Goal: Task Accomplishment & Management: Use online tool/utility

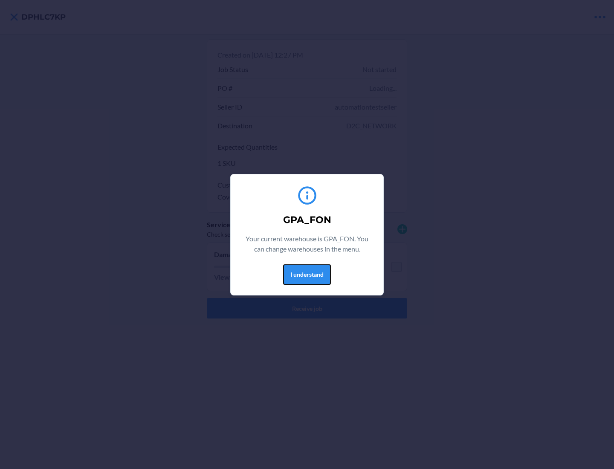
click at [306, 274] on button "I understand" at bounding box center [307, 274] width 48 height 20
